Goal: Task Accomplishment & Management: Use online tool/utility

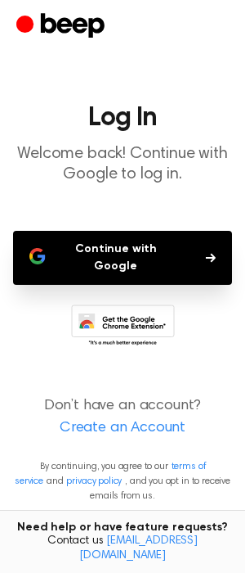
click at [137, 249] on button "Continue with Google" at bounding box center [122, 258] width 219 height 54
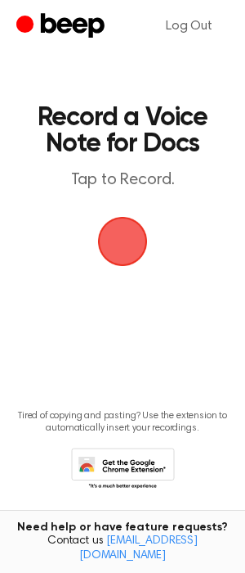
click at [126, 234] on span "button" at bounding box center [122, 241] width 74 height 74
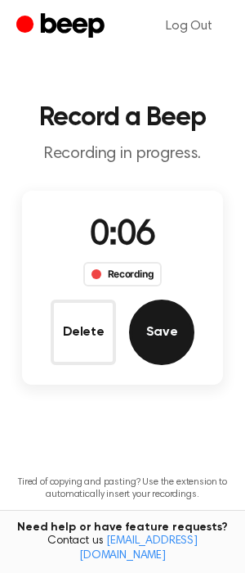
click at [160, 312] on button "Save" at bounding box center [161, 331] width 65 height 65
